Goal: Complete application form

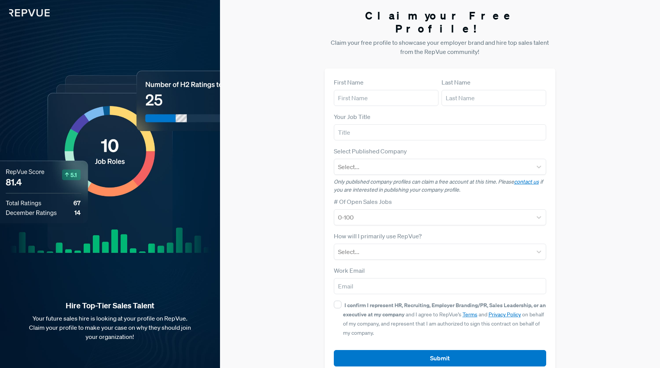
scroll to position [4, 0]
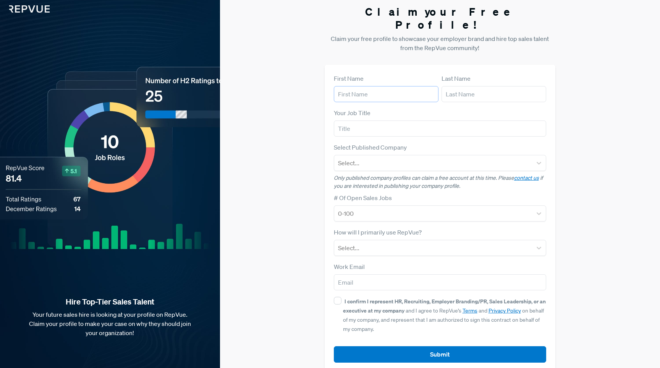
click at [376, 86] on input "text" at bounding box center [386, 94] width 105 height 16
type input "[PERSON_NAME]"
type input "Aghayan"
type input "[EMAIL_ADDRESS][DOMAIN_NAME]"
click at [394, 120] on input "text" at bounding box center [440, 128] width 213 height 16
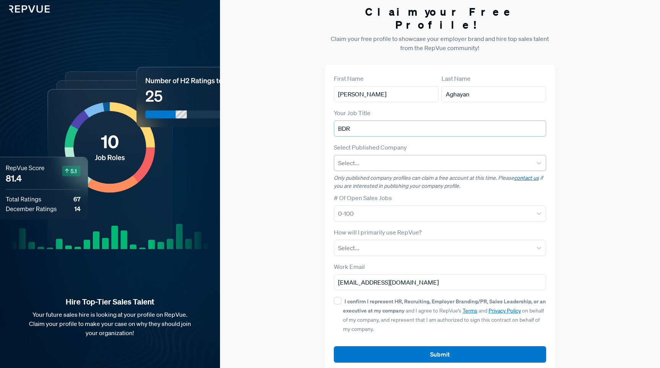
type input "BDR"
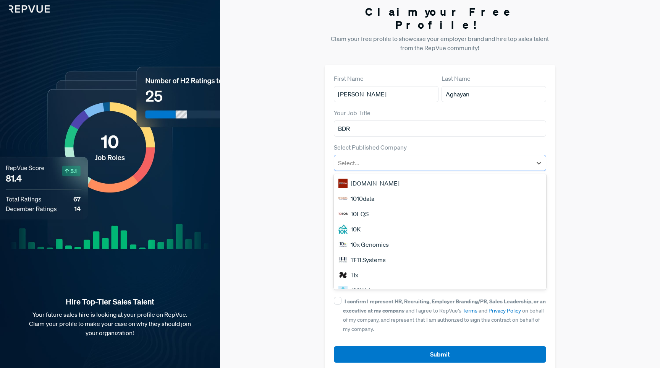
click at [389, 157] on div at bounding box center [433, 162] width 191 height 11
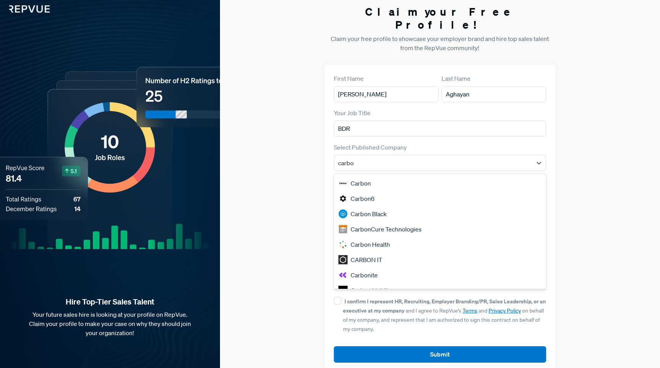
type input "carbon"
click at [386, 191] on div "Carbon6" at bounding box center [440, 198] width 213 height 15
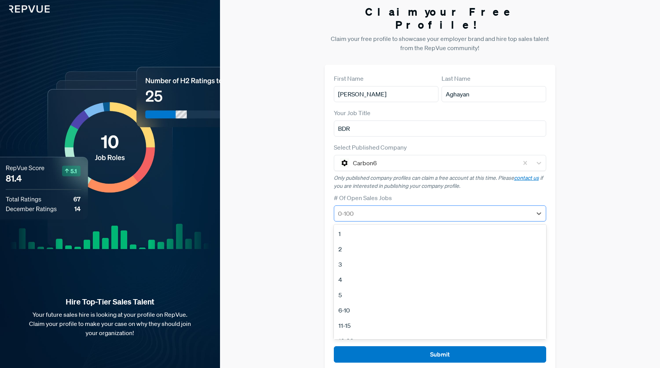
click at [396, 208] on div at bounding box center [433, 213] width 191 height 11
click at [329, 213] on div "First Name [PERSON_NAME] Last Name [PERSON_NAME] Your Job Title BDR Select Publ…" at bounding box center [440, 218] width 231 height 307
click at [364, 208] on div at bounding box center [433, 213] width 191 height 11
click at [352, 256] on div "3" at bounding box center [440, 263] width 213 height 15
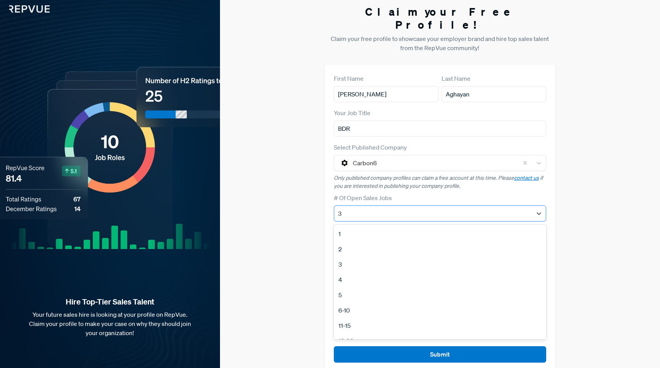
click at [362, 208] on div at bounding box center [433, 213] width 191 height 11
click at [307, 249] on div "Claim your Free Profile! Claim your free profile to showcase your employer bran…" at bounding box center [440, 188] width 440 height 384
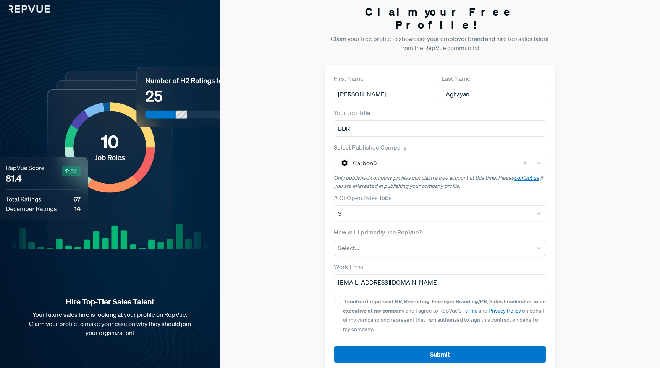
click at [383, 242] on div at bounding box center [433, 247] width 191 height 11
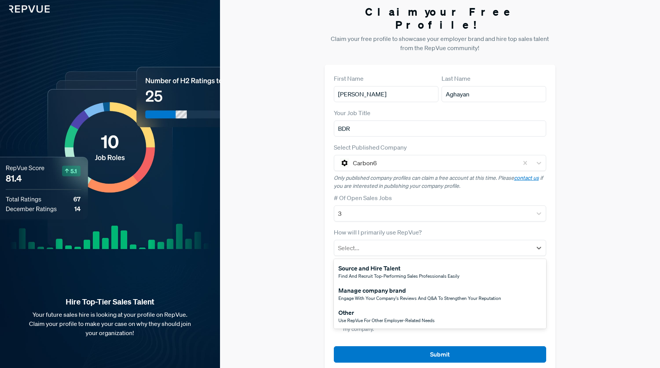
click at [313, 247] on div "Claim your Free Profile! Claim your free profile to showcase your employer bran…" at bounding box center [440, 188] width 440 height 384
